Goal: Browse casually: Explore the website without a specific task or goal

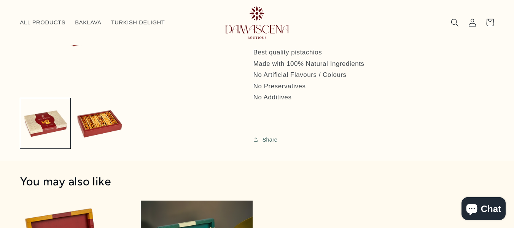
scroll to position [374, 0]
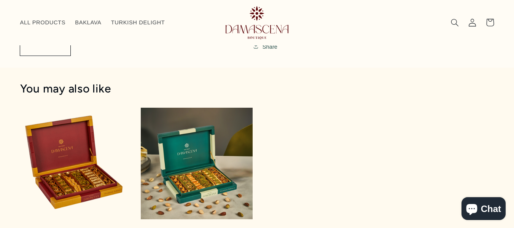
click at [510, 145] on product-recommendations "You may also like Premium Assorted Baklava 450g Premium Assorted Baklava 450g R…" at bounding box center [257, 175] width 514 height 215
drag, startPoint x: 510, startPoint y: 145, endPoint x: 520, endPoint y: 114, distance: 31.9
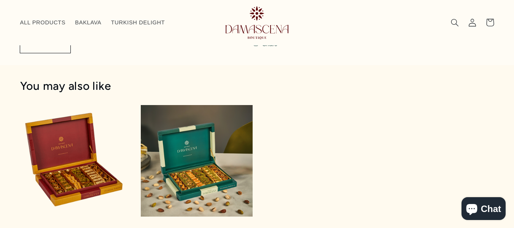
scroll to position [381, 0]
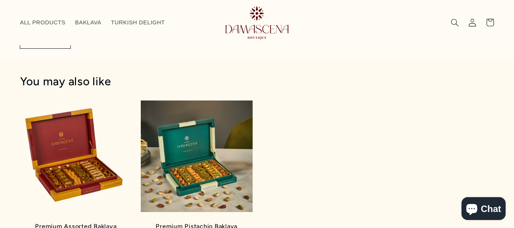
drag, startPoint x: 510, startPoint y: 121, endPoint x: 510, endPoint y: 140, distance: 19.0
click at [510, 140] on product-recommendations "You may also like Premium Assorted Baklava 450g Premium Assorted Baklava 450g R…" at bounding box center [257, 168] width 514 height 215
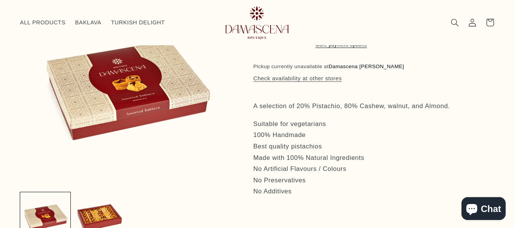
scroll to position [263, 0]
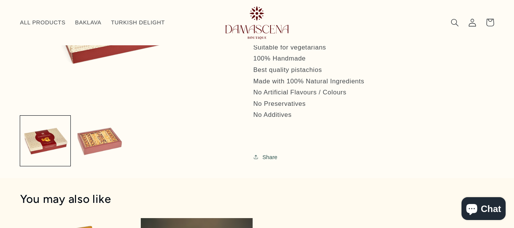
click at [115, 158] on button "Load image 2 in gallery view" at bounding box center [99, 140] width 50 height 50
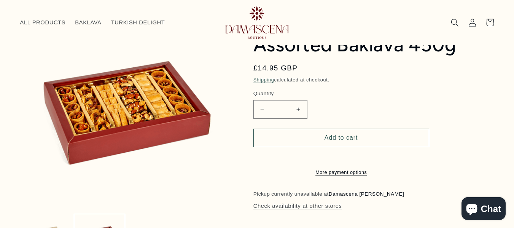
scroll to position [0, 0]
